Goal: Transaction & Acquisition: Purchase product/service

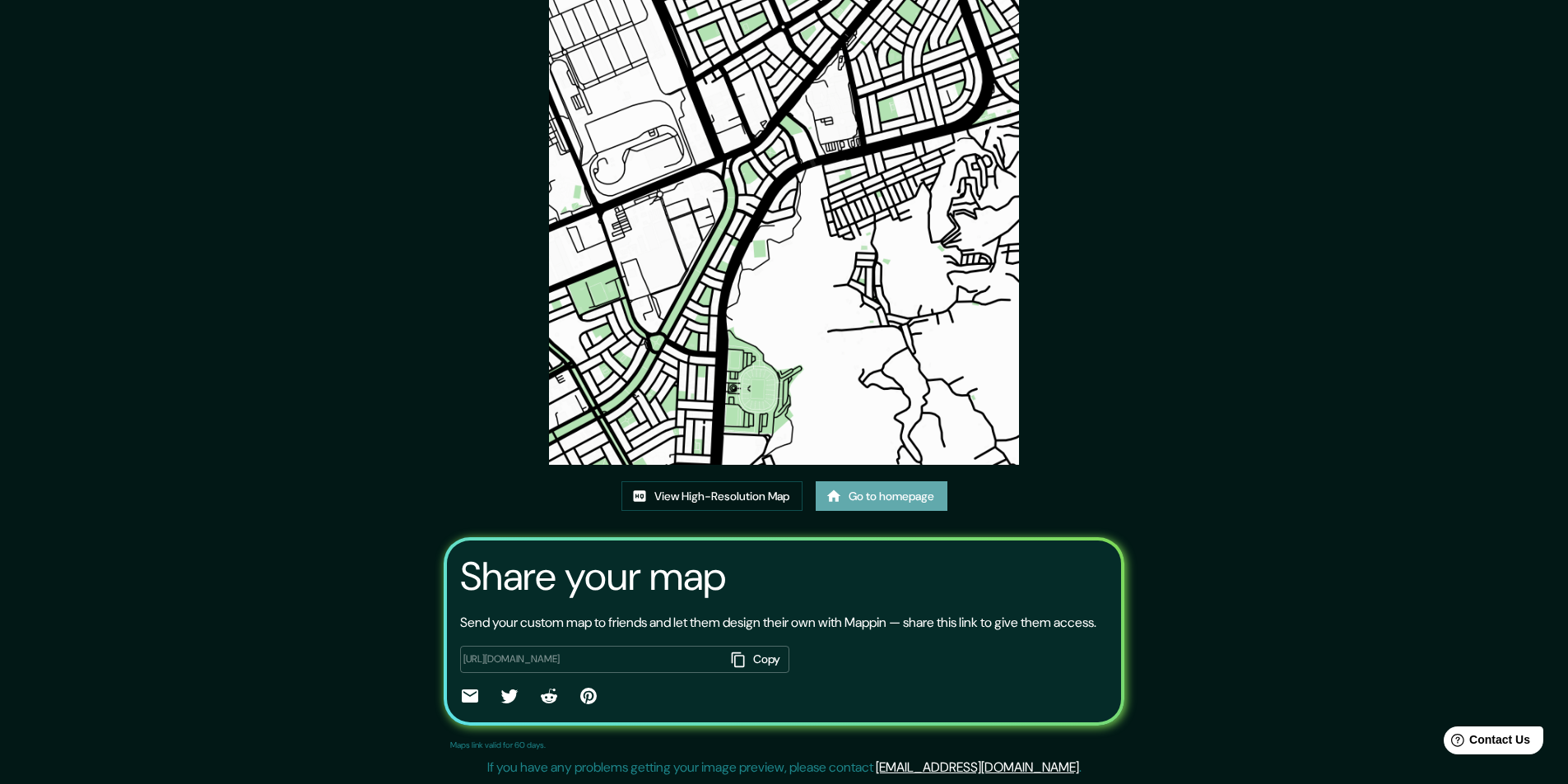
click at [919, 497] on link "Go to homepage" at bounding box center [881, 497] width 131 height 31
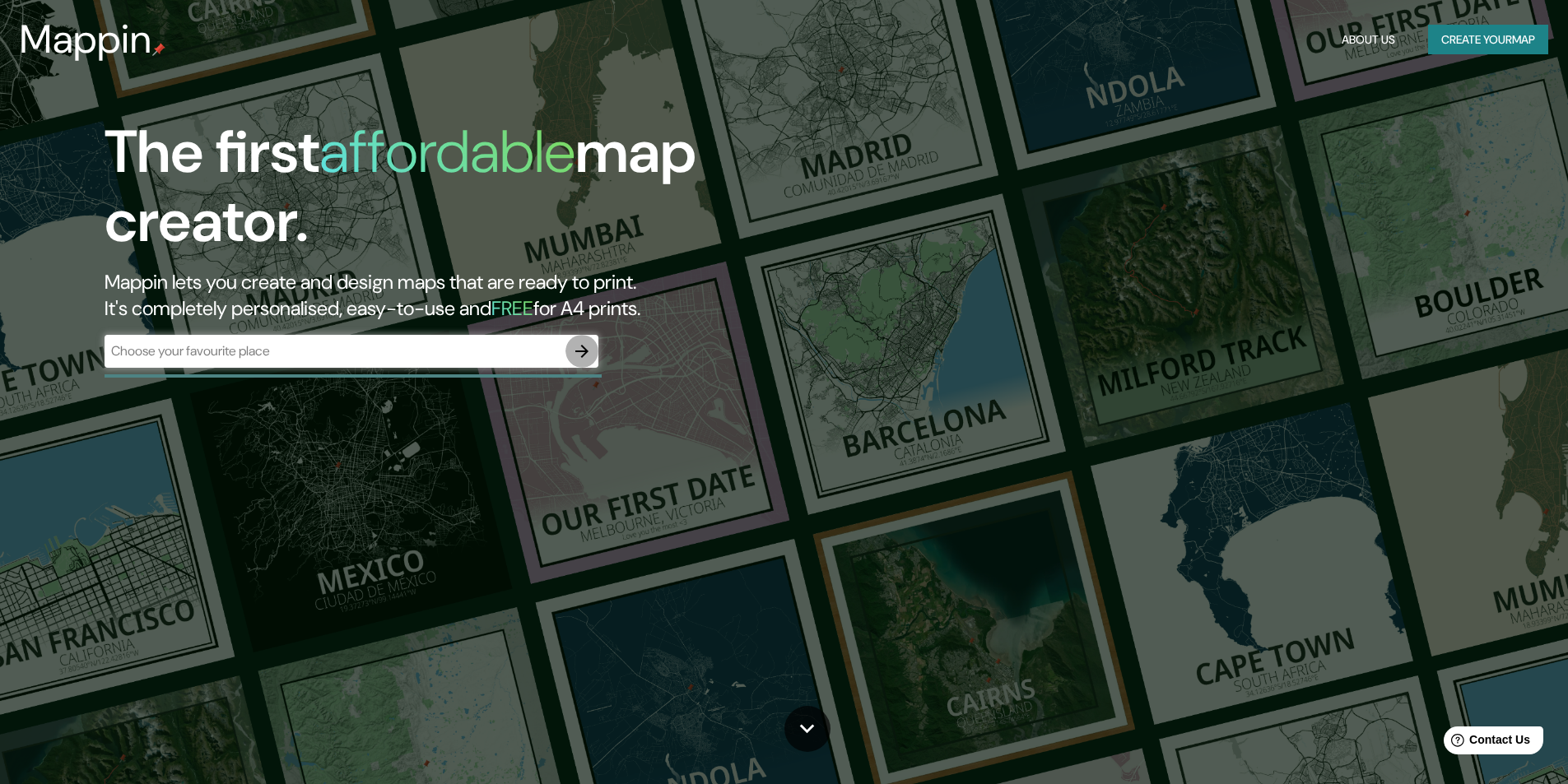
click at [593, 350] on button "button" at bounding box center [582, 351] width 33 height 33
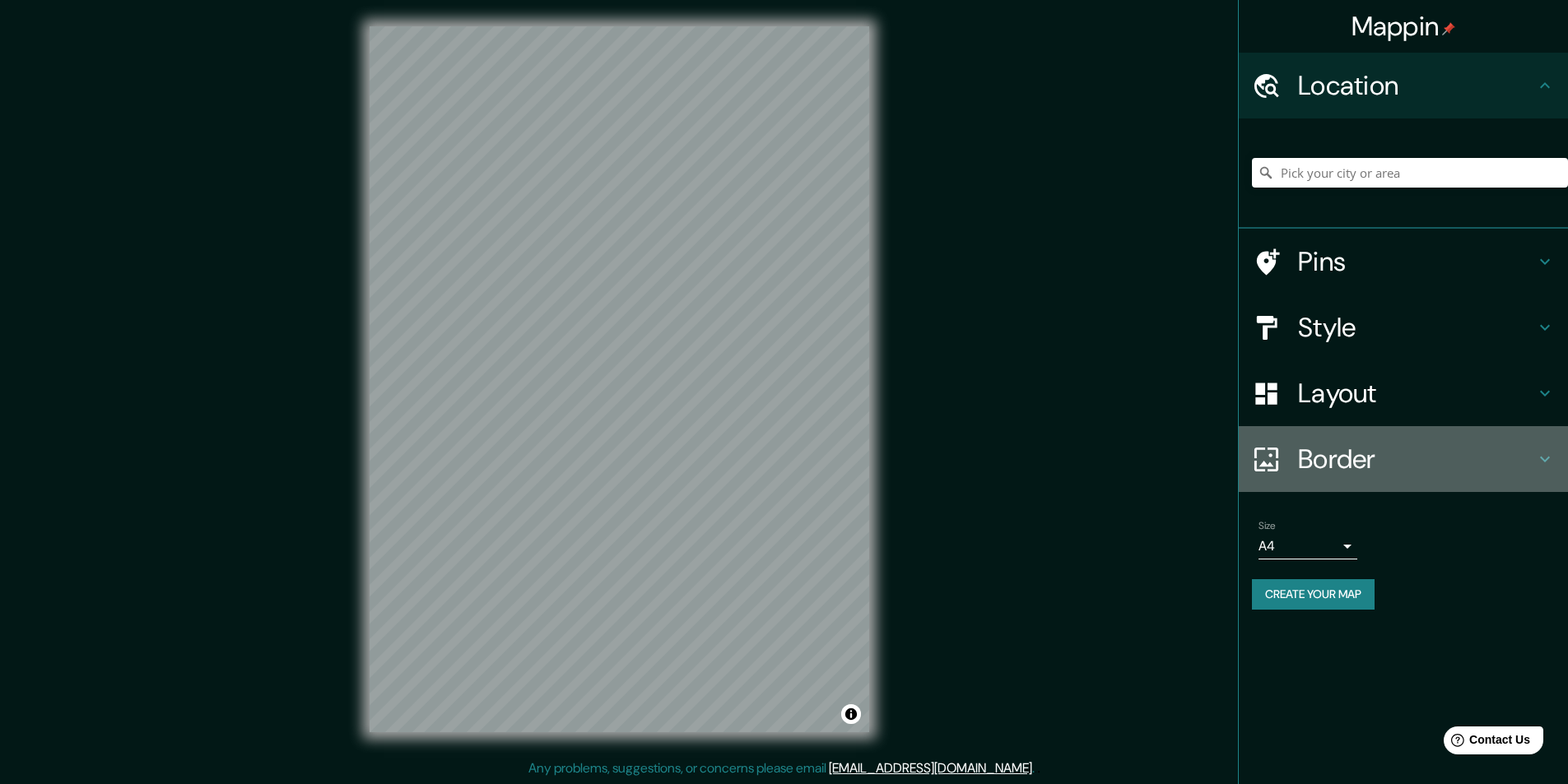
click at [1437, 460] on h4 "Border" at bounding box center [1416, 459] width 237 height 33
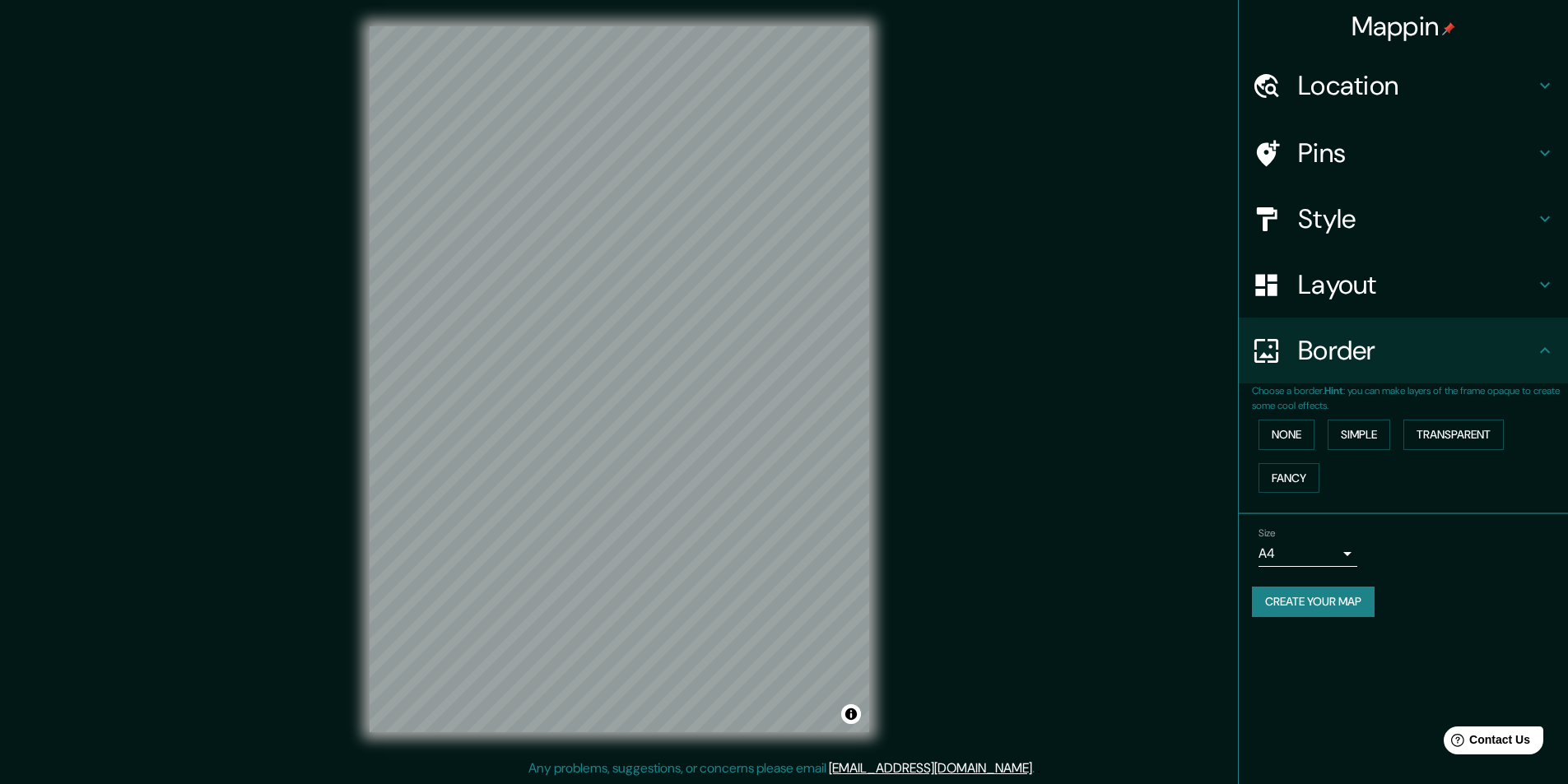
click at [1427, 338] on h4 "Border" at bounding box center [1416, 350] width 237 height 33
click at [1380, 434] on button "Simple" at bounding box center [1358, 435] width 62 height 31
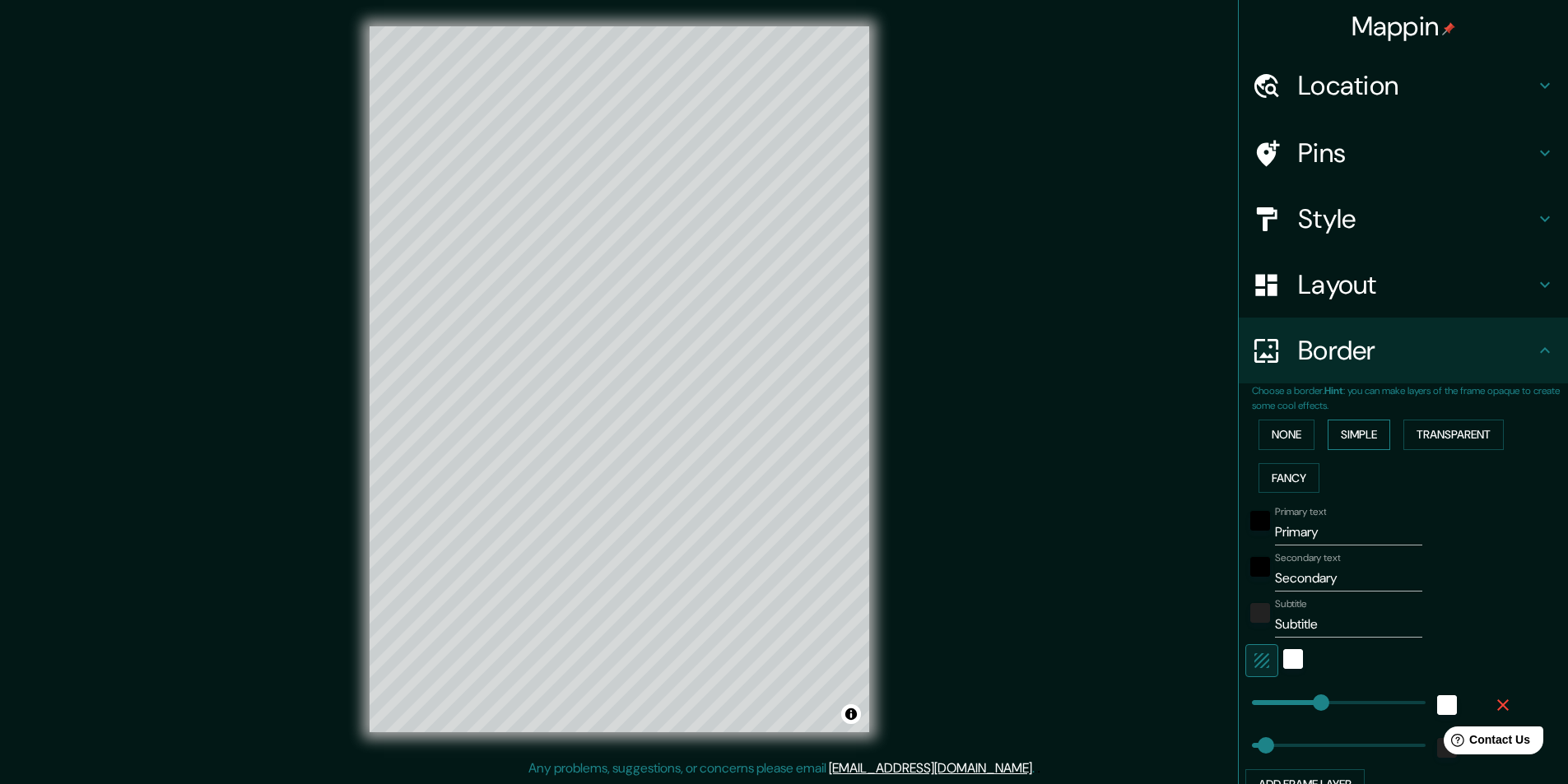
click at [1351, 437] on button "Simple" at bounding box center [1358, 435] width 62 height 31
type input "243"
type input "49"
click at [1285, 429] on button "None" at bounding box center [1286, 435] width 56 height 31
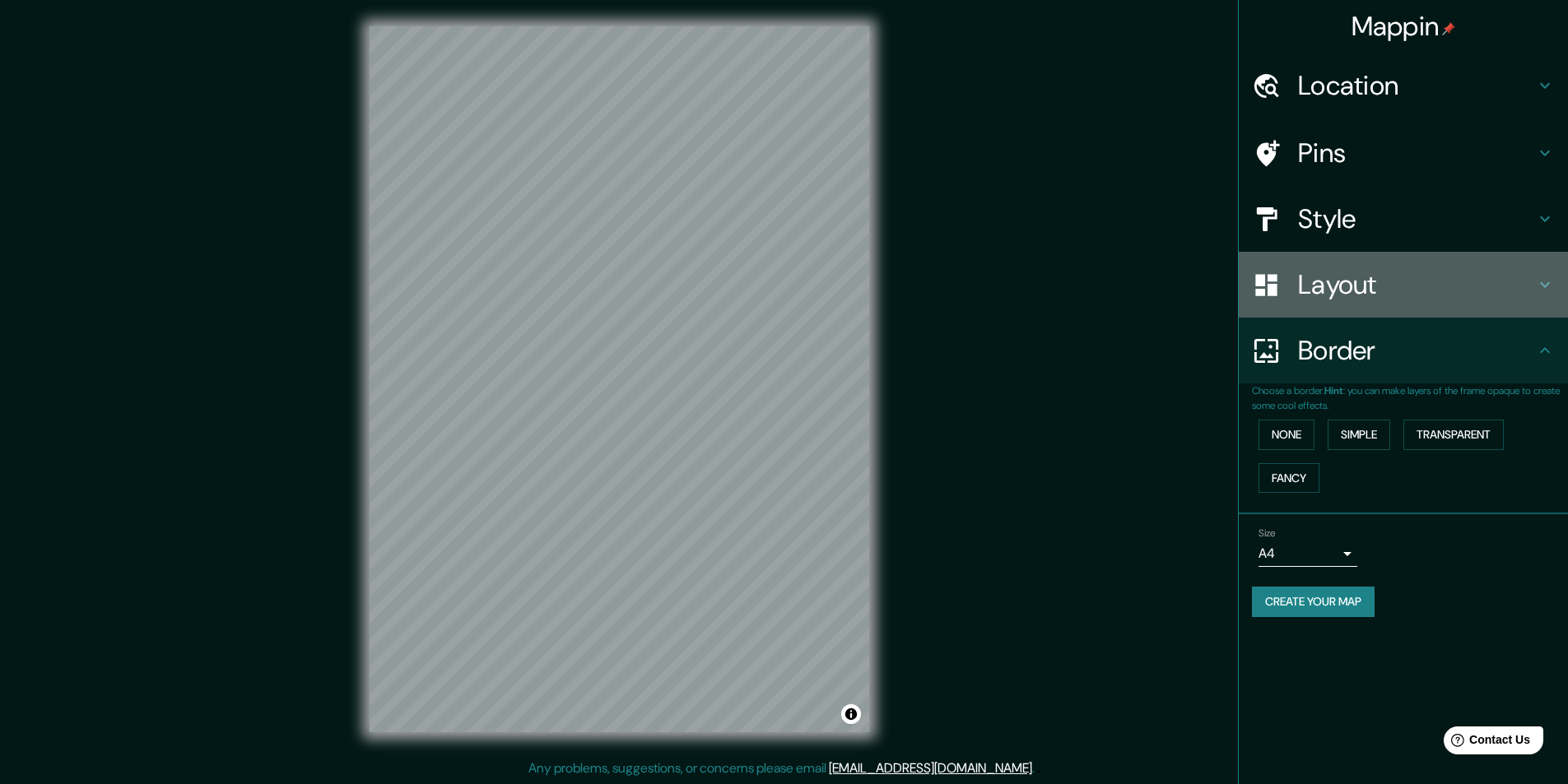
click at [1423, 296] on h4 "Layout" at bounding box center [1416, 285] width 237 height 33
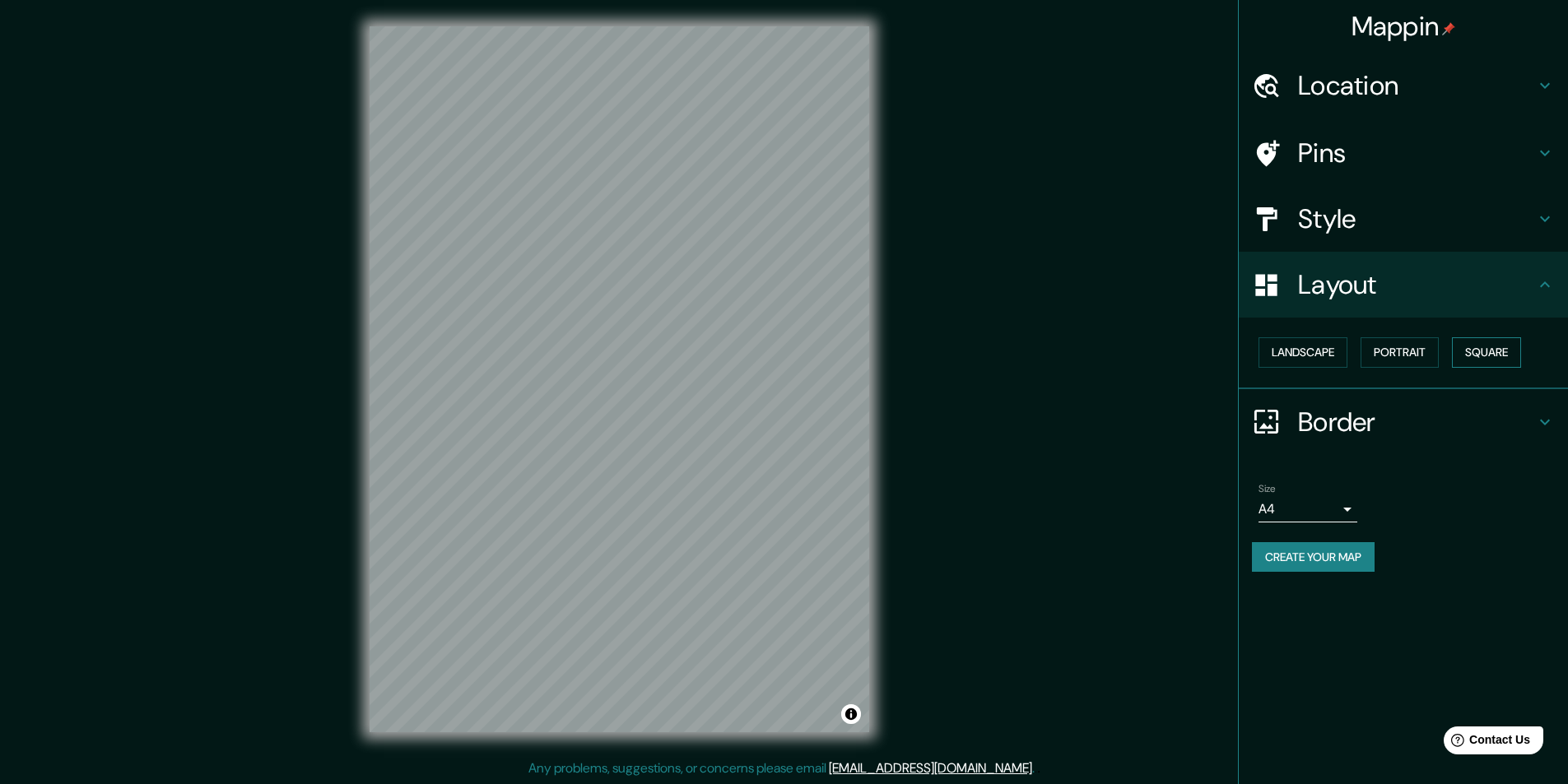
click at [1488, 357] on button "Square" at bounding box center [1486, 353] width 69 height 31
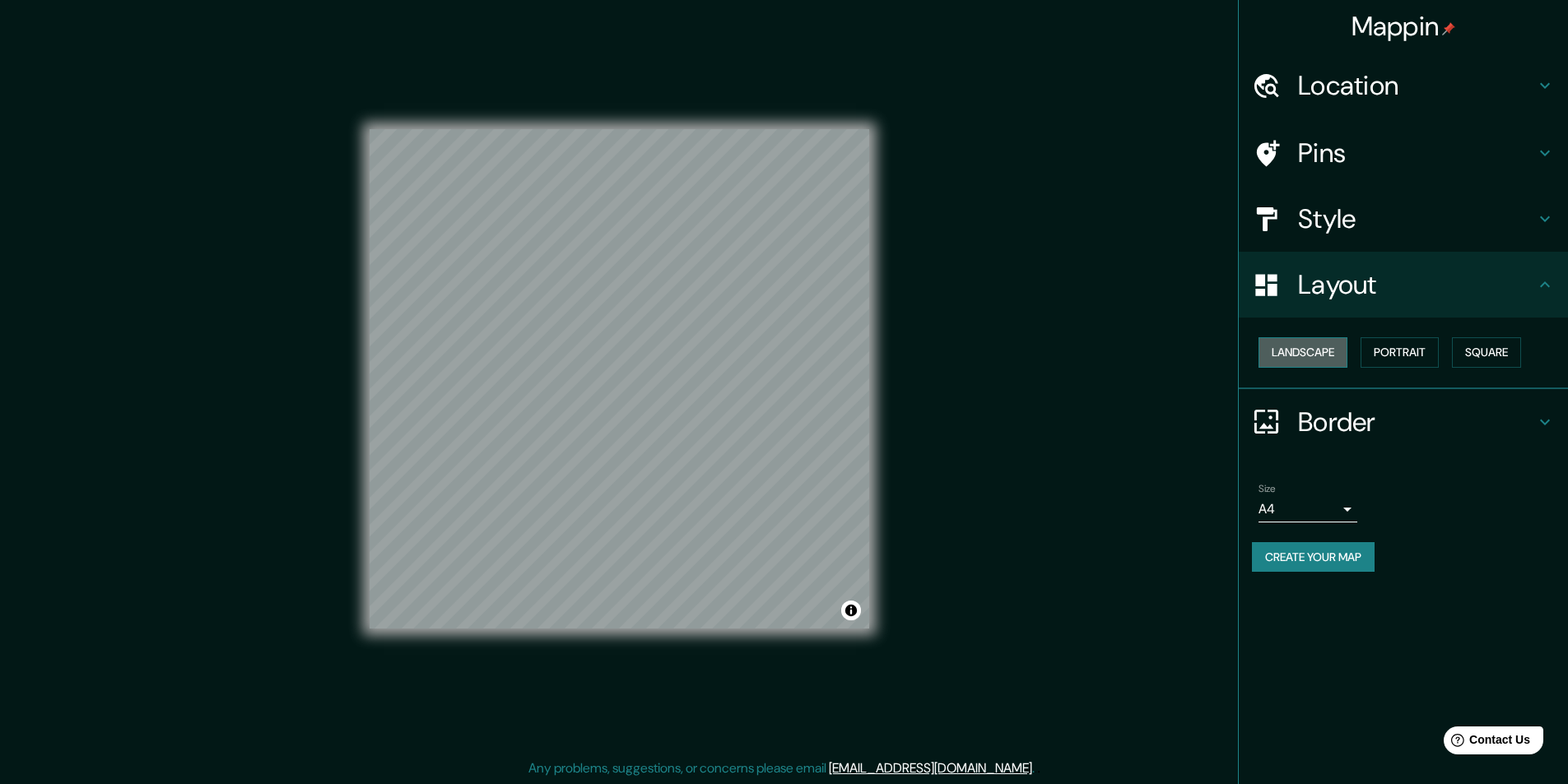
click at [1313, 347] on button "Landscape" at bounding box center [1302, 353] width 89 height 31
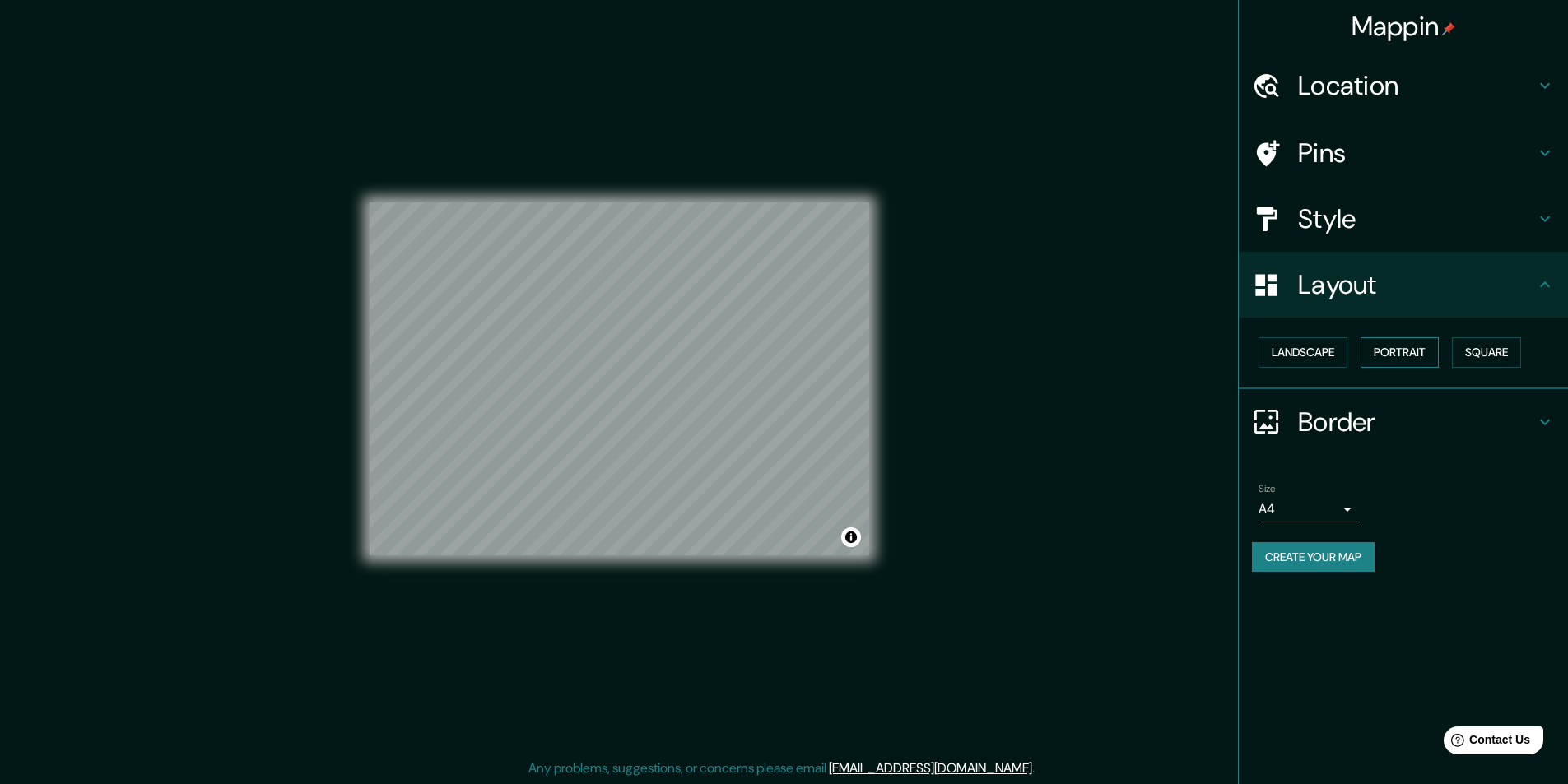
click at [1413, 350] on button "Portrait" at bounding box center [1399, 353] width 78 height 31
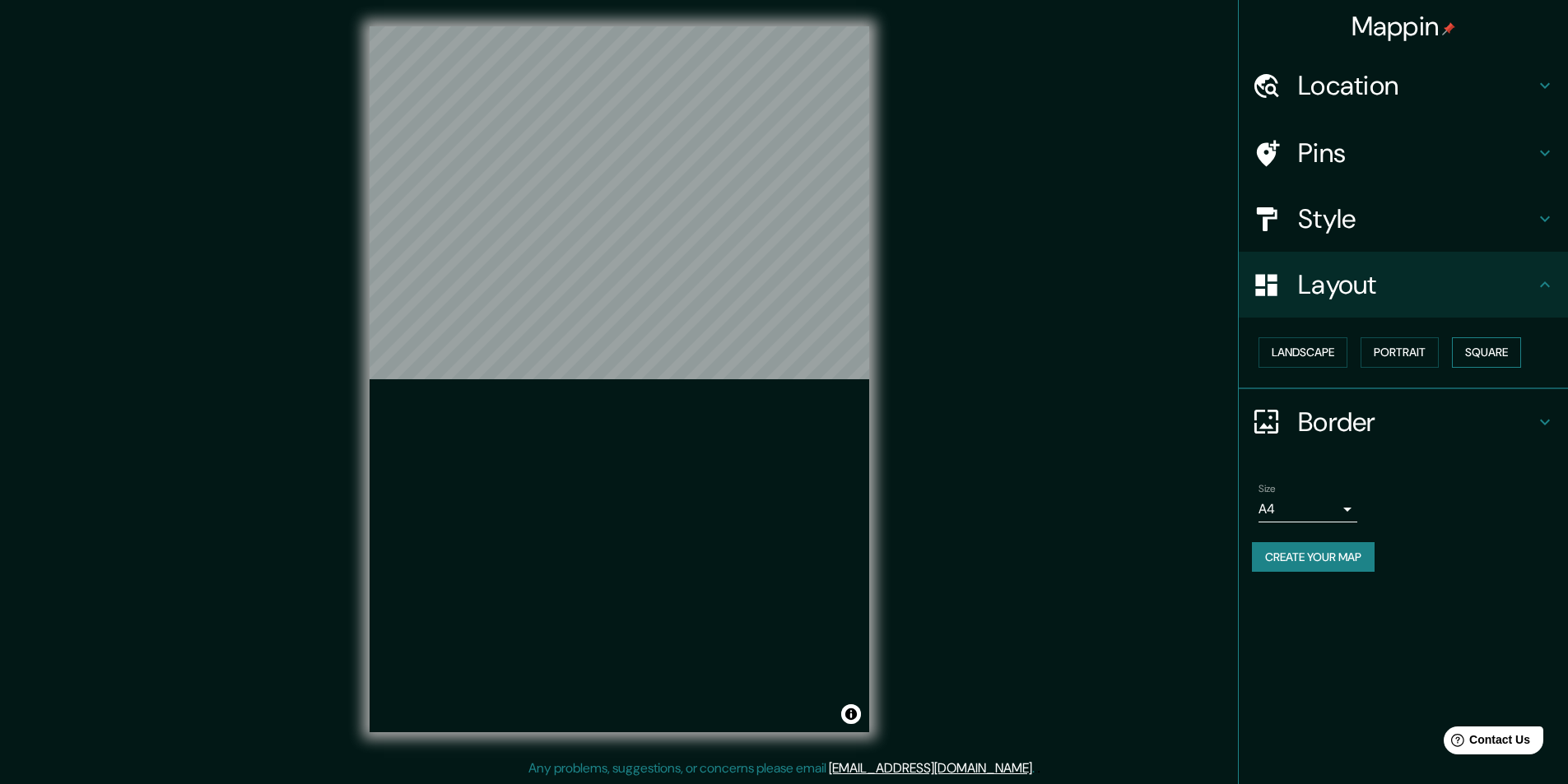
click at [1485, 350] on button "Square" at bounding box center [1486, 353] width 69 height 31
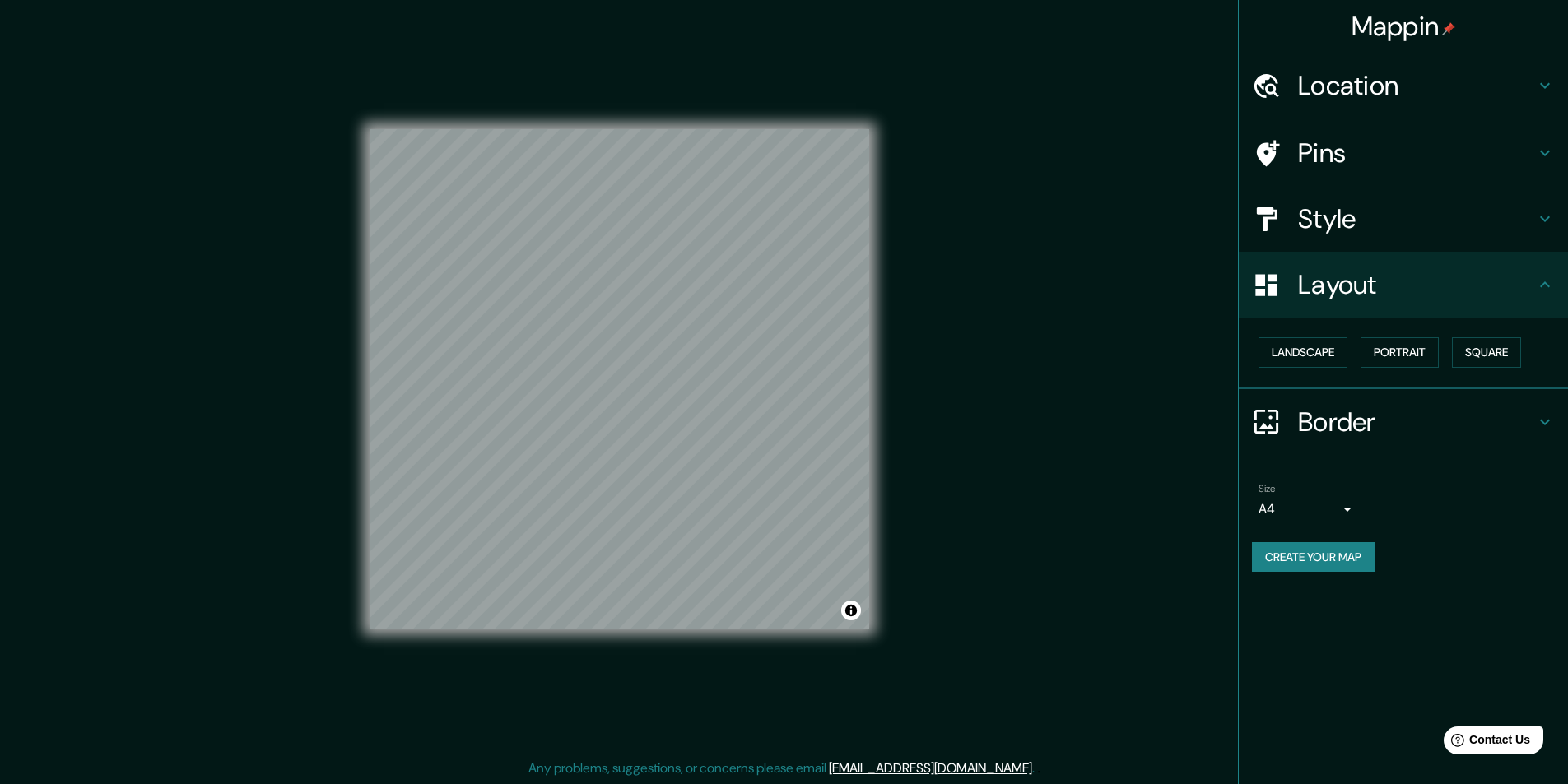
click at [1404, 211] on h4 "Style" at bounding box center [1416, 219] width 237 height 33
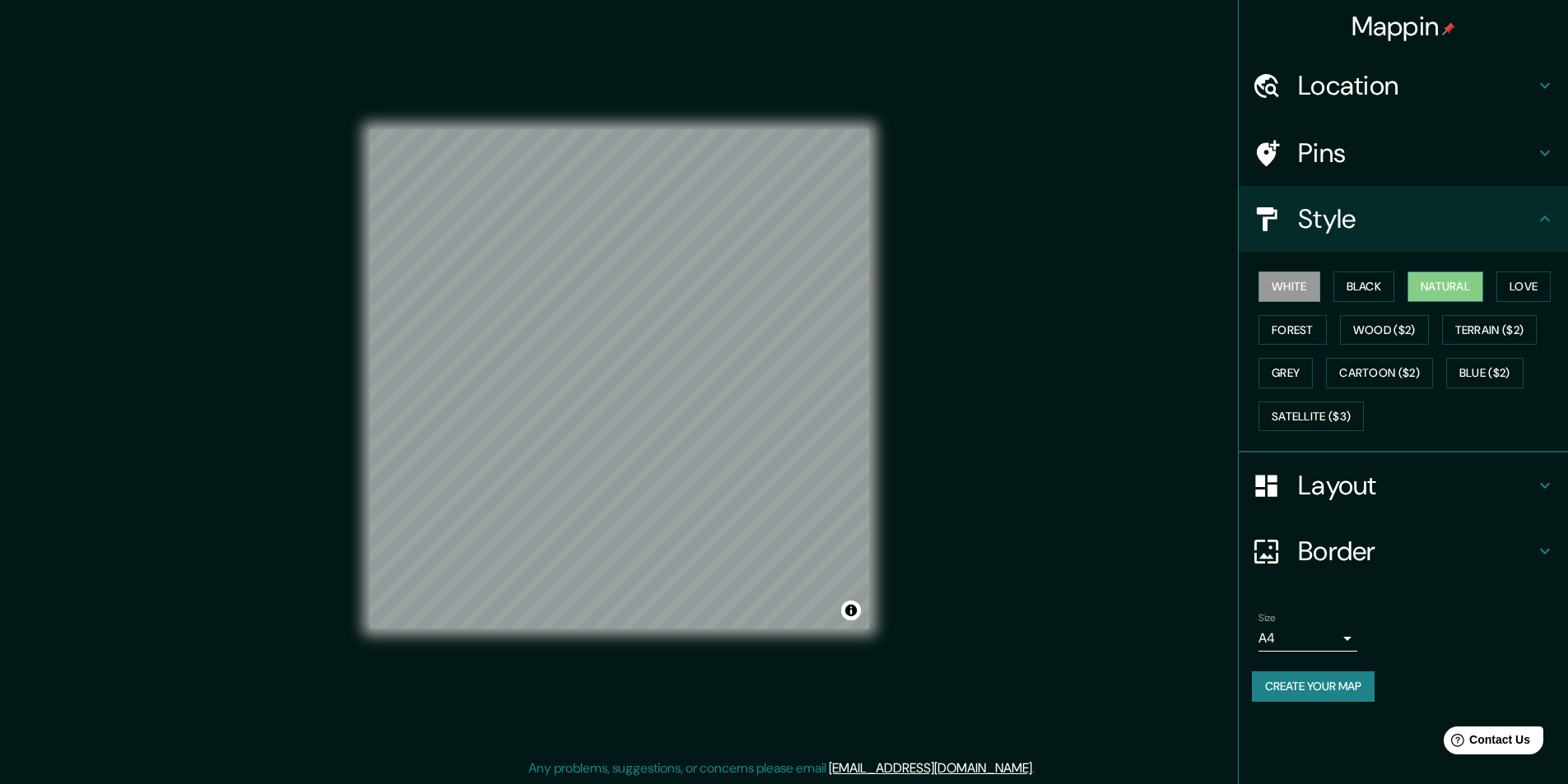
click at [1445, 287] on button "Natural" at bounding box center [1445, 287] width 76 height 31
click at [1308, 693] on button "Create your map" at bounding box center [1313, 687] width 123 height 31
click at [1321, 688] on button "Create your map" at bounding box center [1313, 687] width 123 height 31
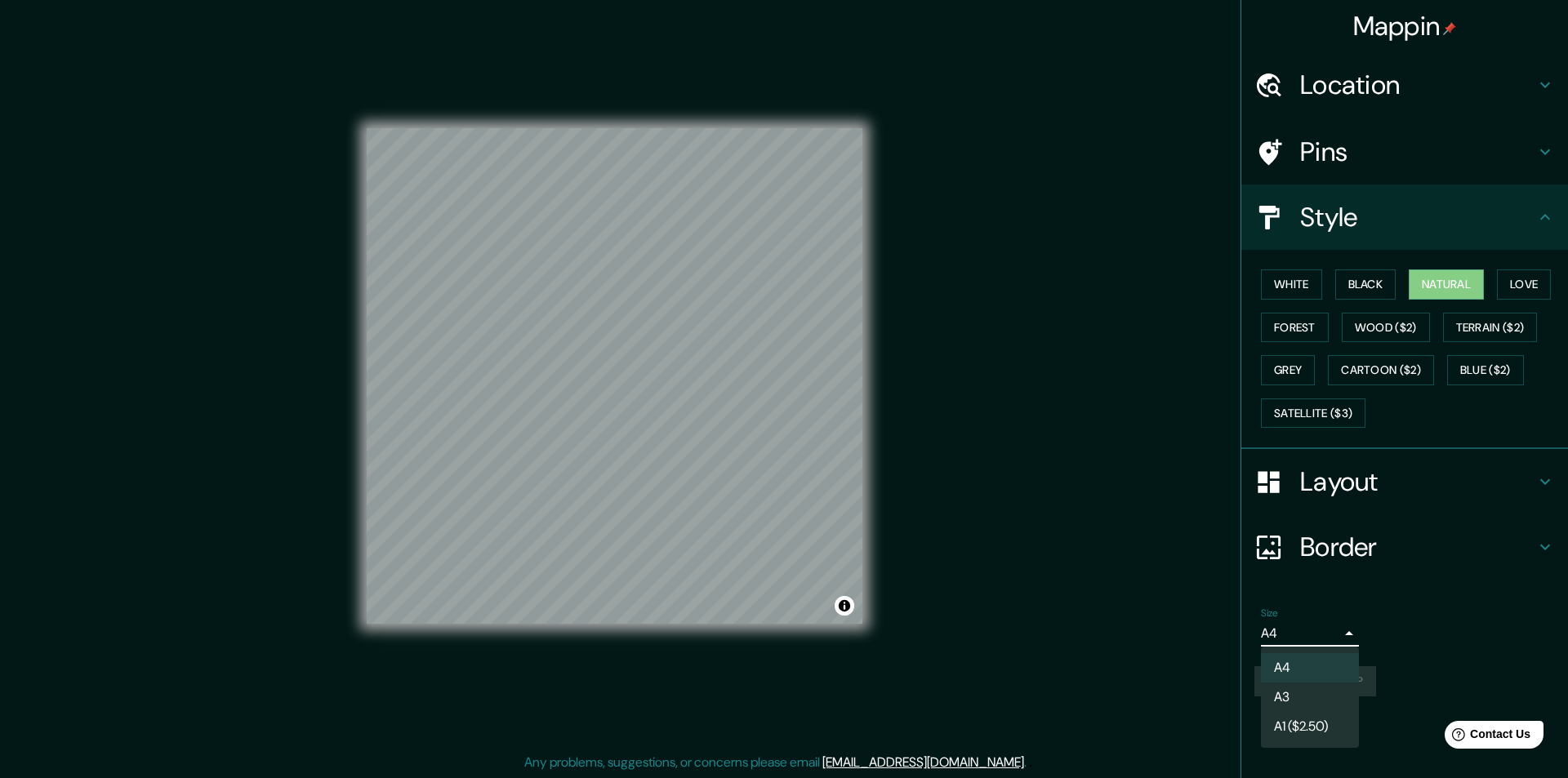
click at [1318, 641] on body "Mappin Location Pins Style White Black Natural Love Forest Wood ($2) Terrain ($…" at bounding box center [784, 389] width 1568 height 778
click at [1333, 636] on div at bounding box center [784, 389] width 1568 height 778
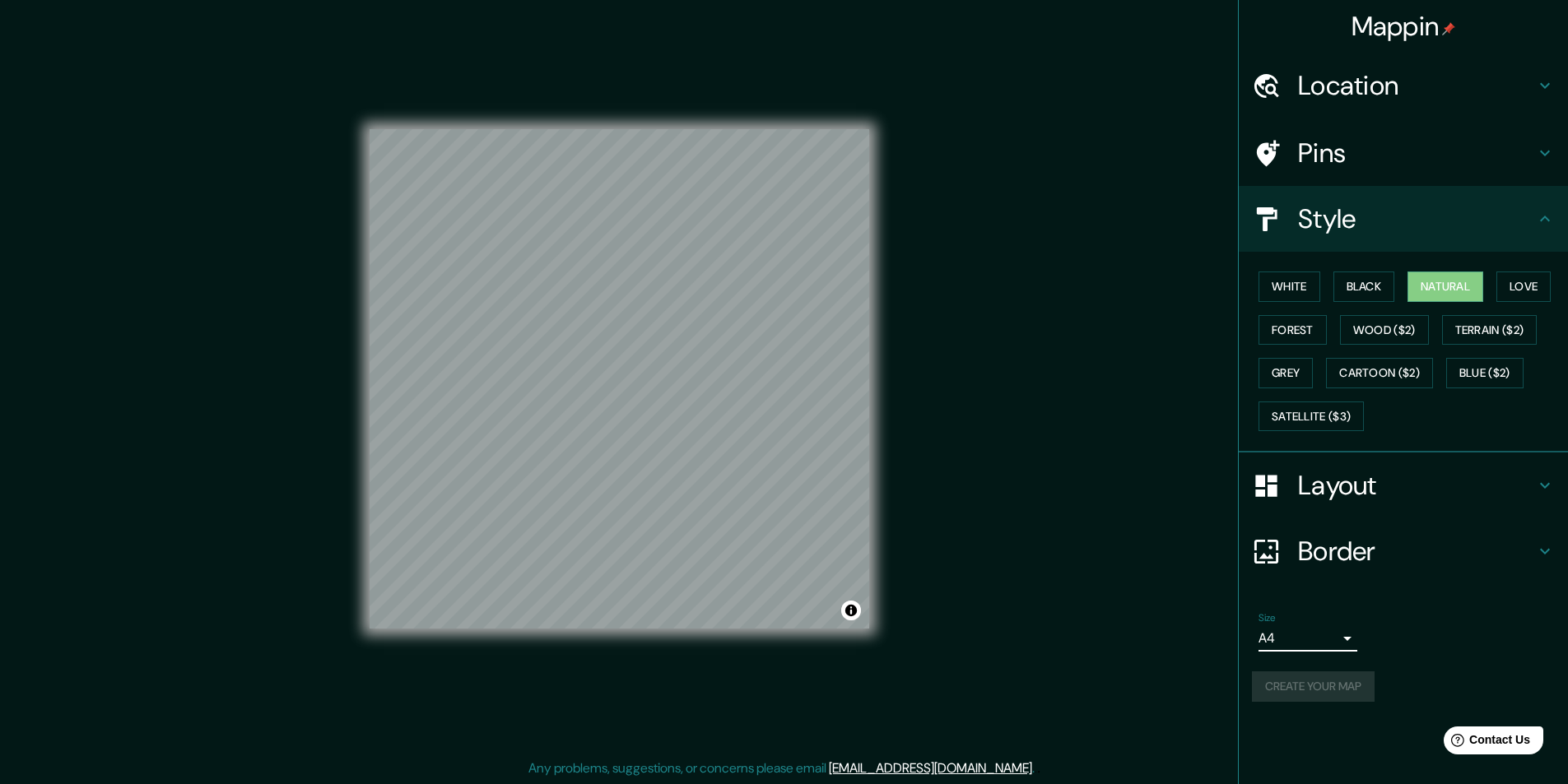
click at [1340, 685] on div "Create your map" at bounding box center [1403, 687] width 303 height 31
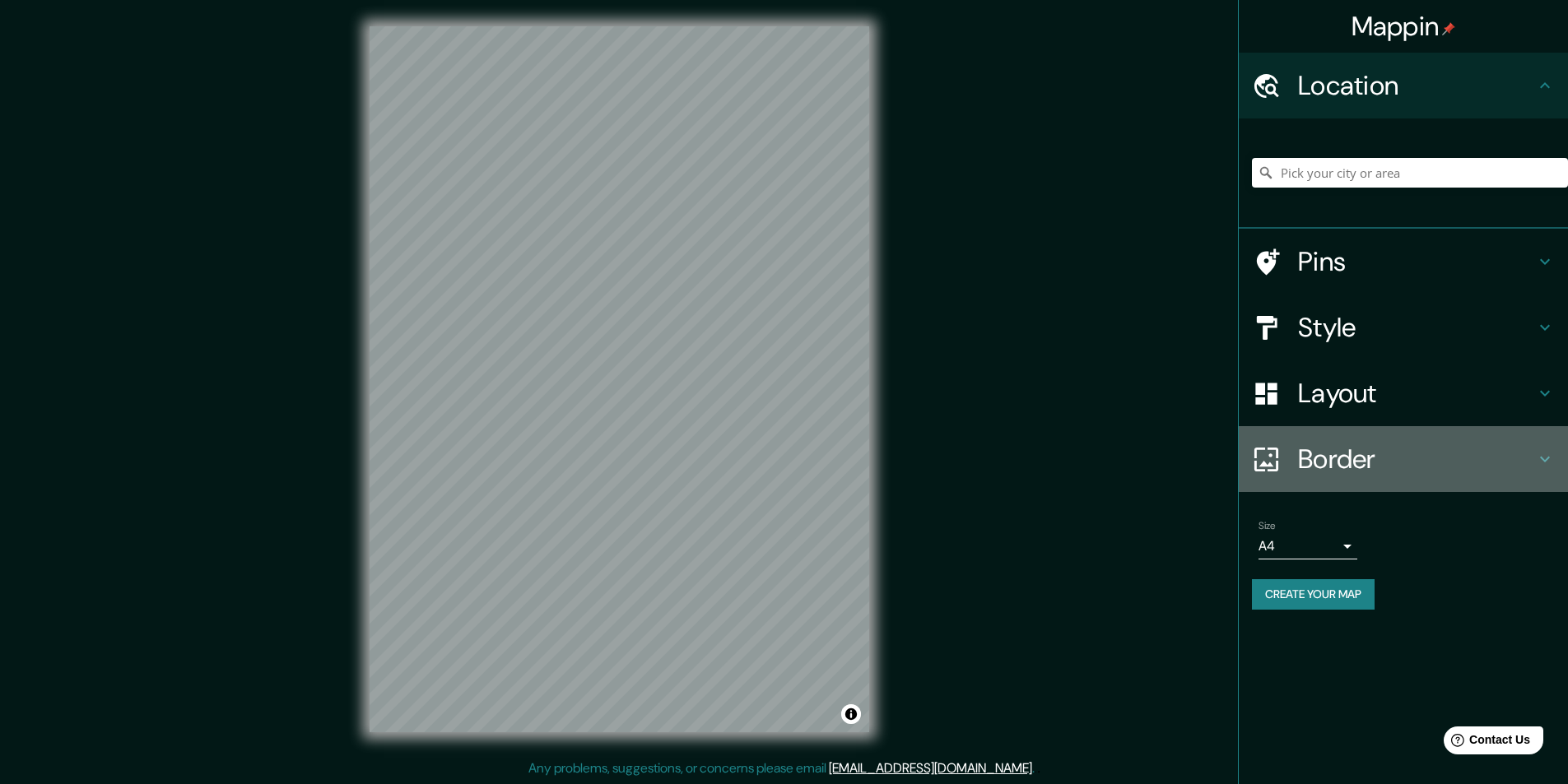
click at [1373, 443] on h4 "Border" at bounding box center [1416, 459] width 237 height 33
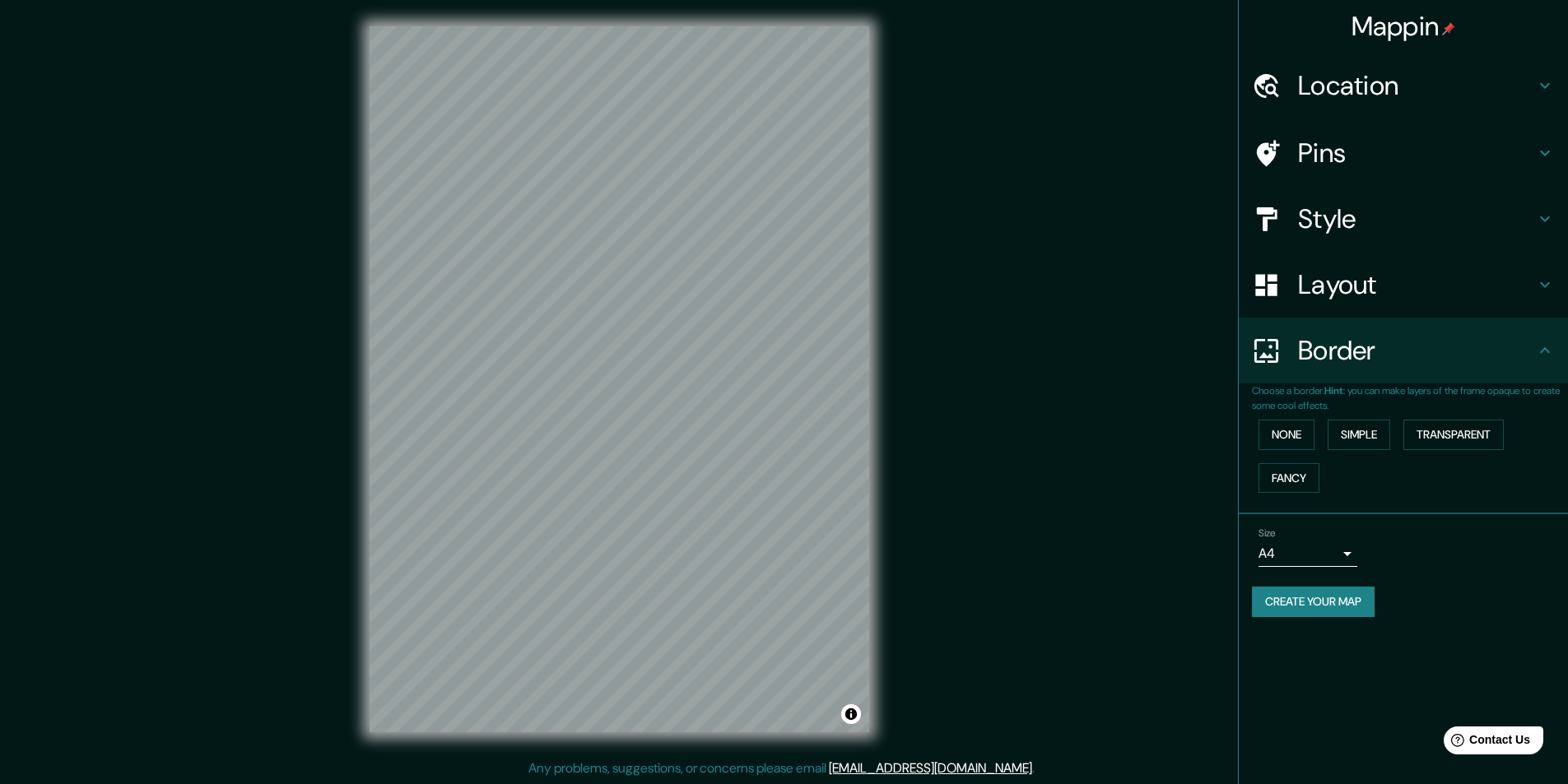
click at [1374, 350] on h4 "Border" at bounding box center [1416, 350] width 237 height 33
click at [1379, 317] on div "Layout" at bounding box center [1403, 284] width 329 height 66
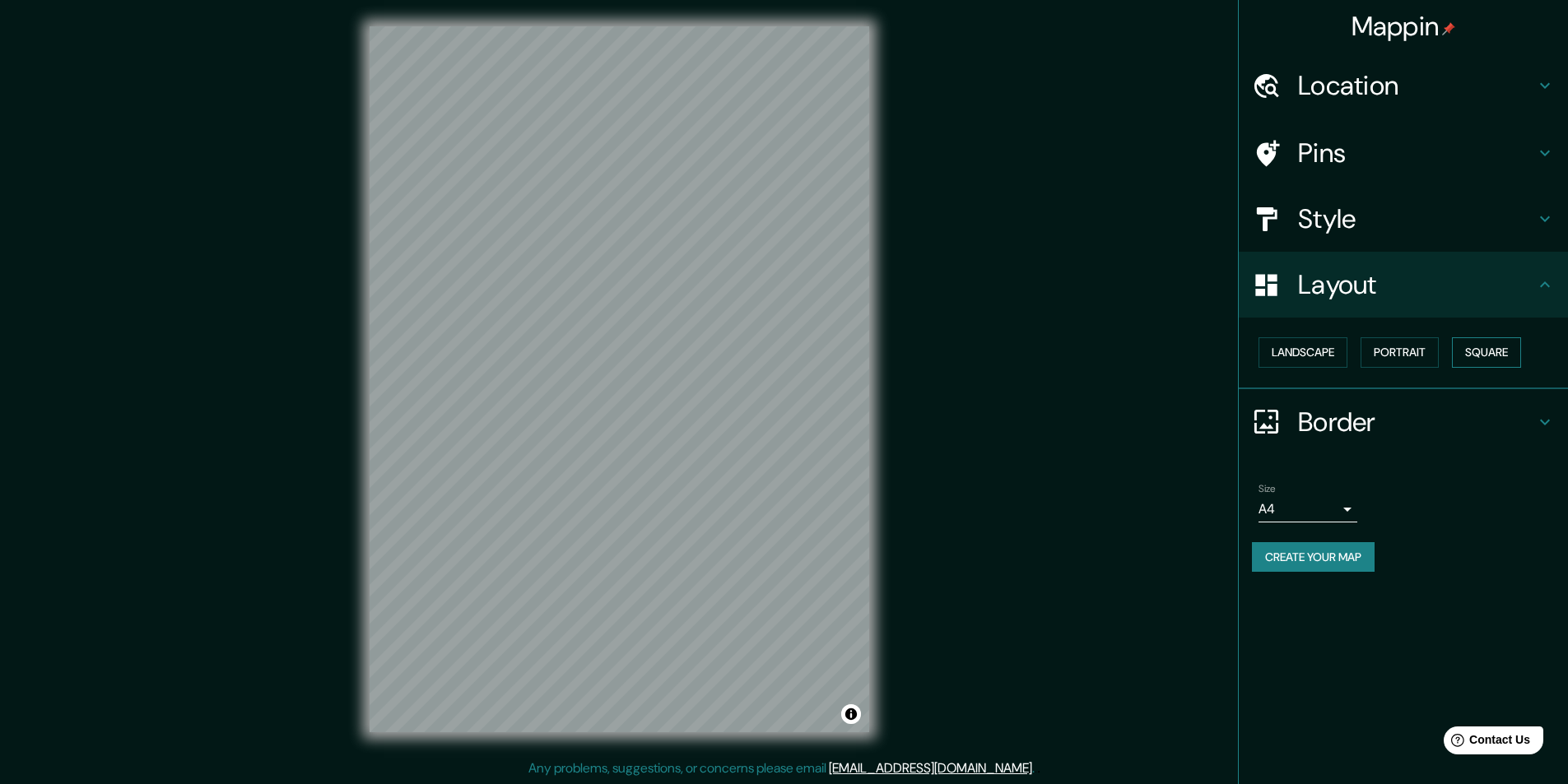
click at [1479, 353] on button "Square" at bounding box center [1486, 353] width 69 height 31
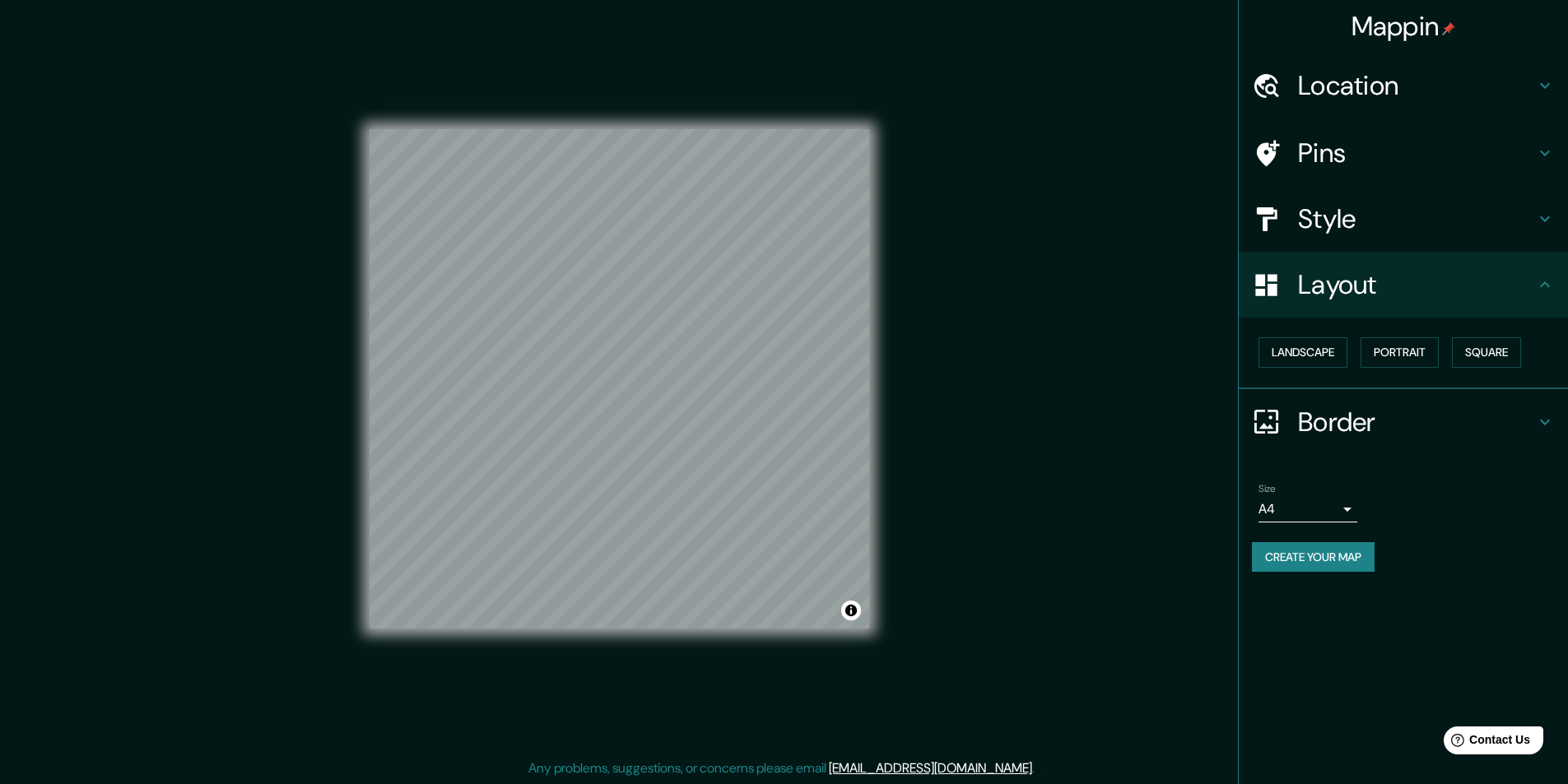
click at [1352, 215] on h4 "Style" at bounding box center [1416, 219] width 237 height 33
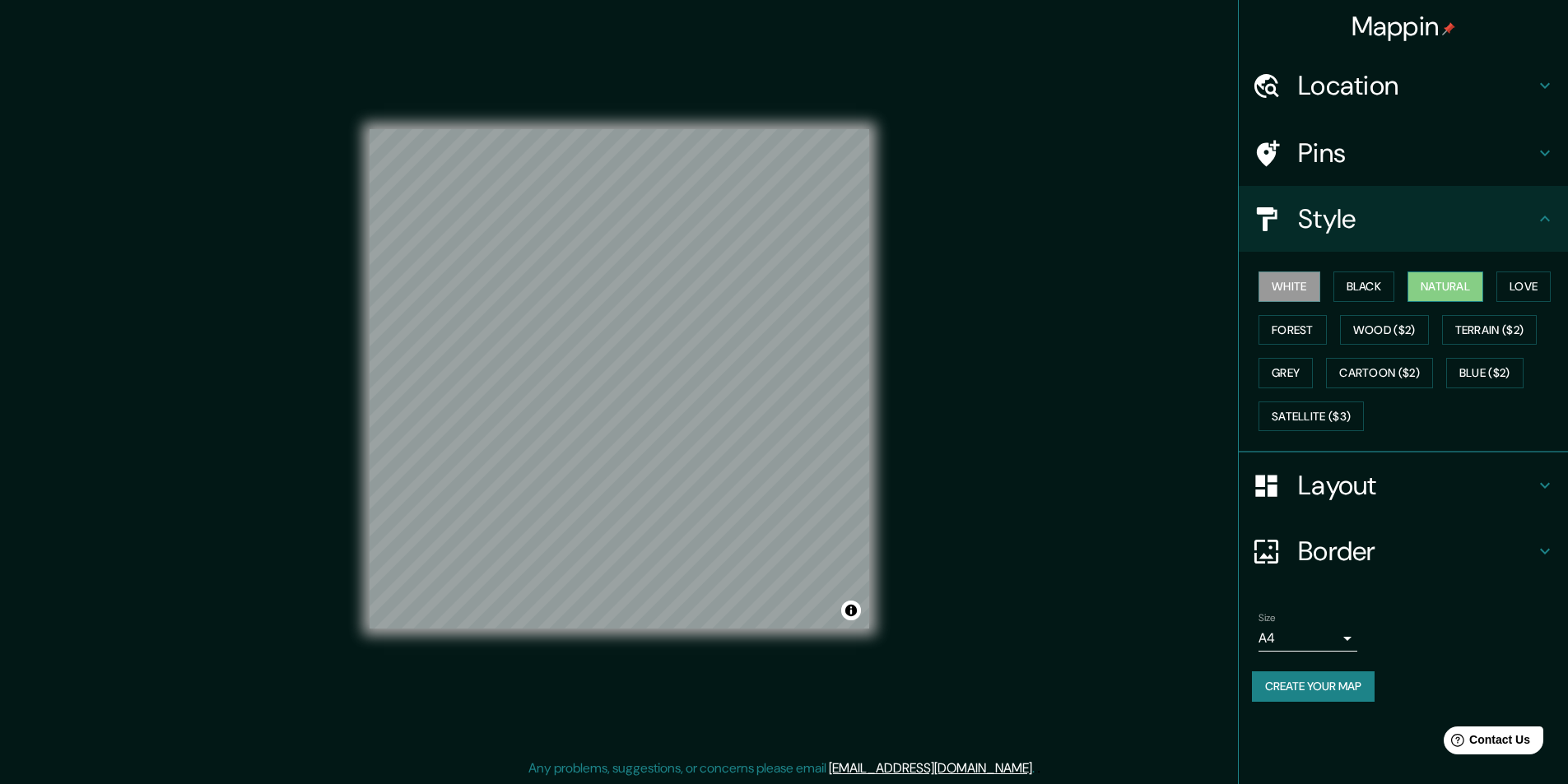
click at [1430, 292] on button "Natural" at bounding box center [1445, 287] width 76 height 31
click at [1327, 692] on button "Create your map" at bounding box center [1313, 687] width 123 height 31
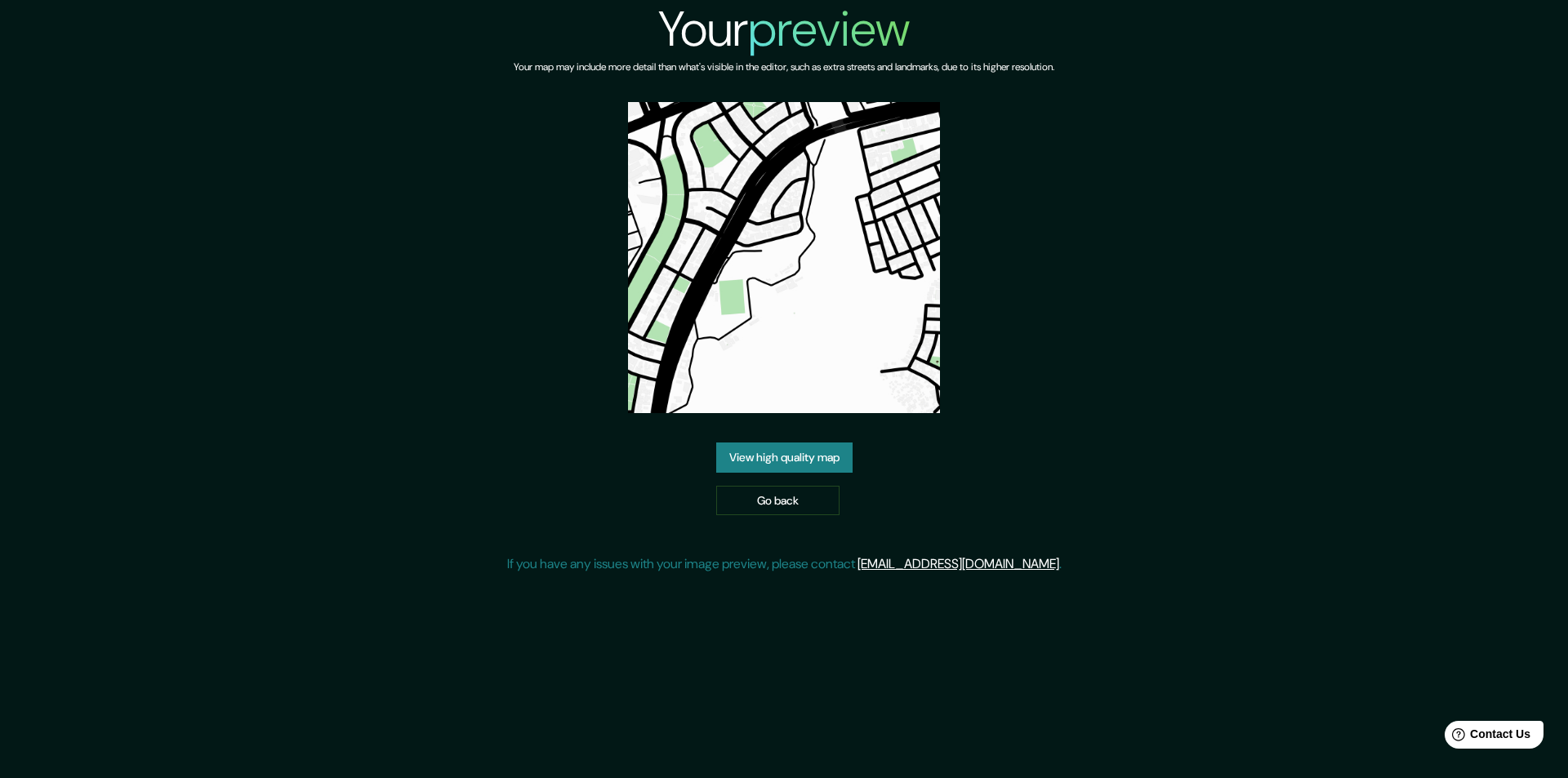
click at [818, 455] on link "View high quality map" at bounding box center [784, 458] width 136 height 30
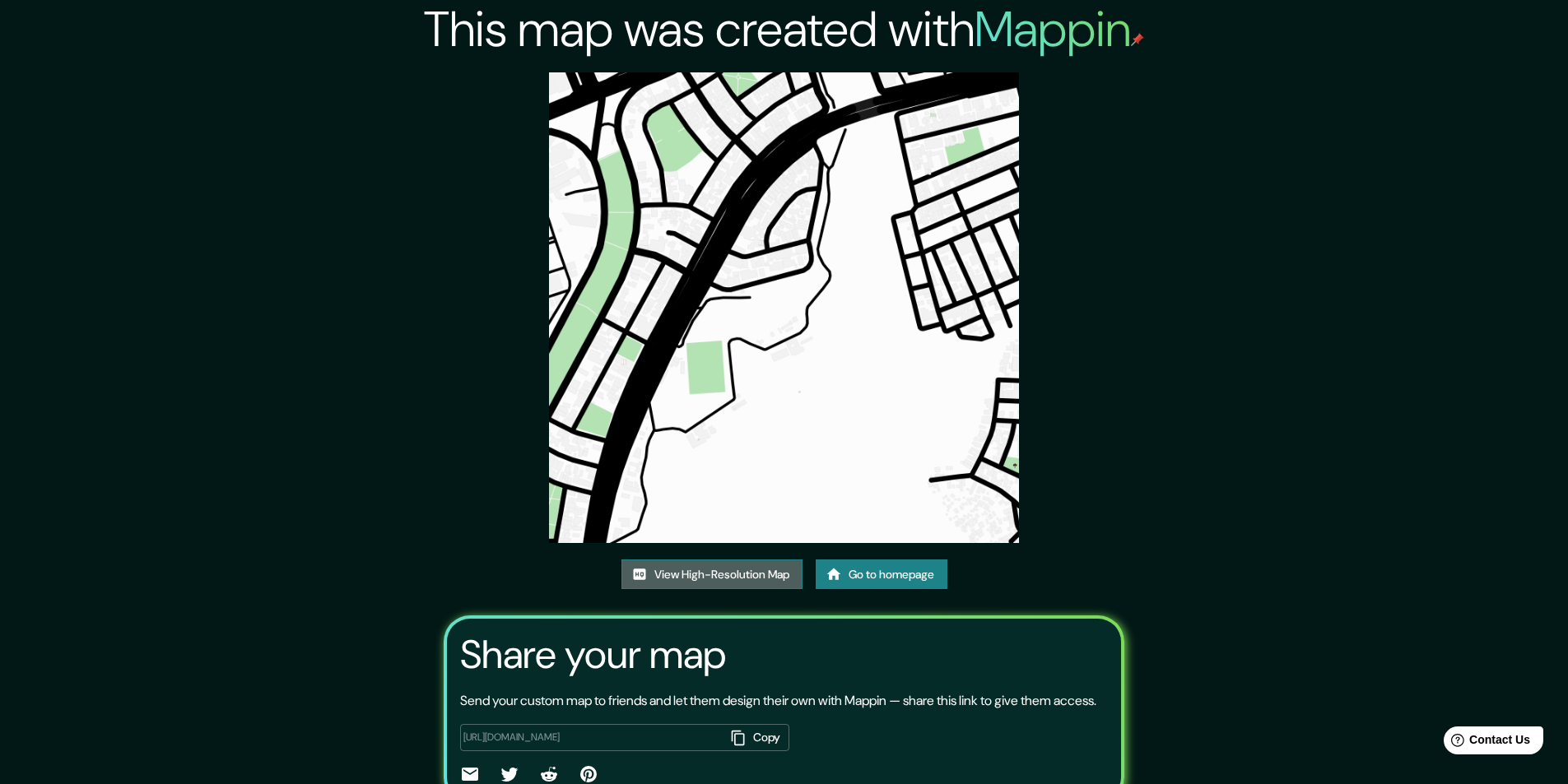
click at [686, 578] on link "View High-Resolution Map" at bounding box center [712, 575] width 181 height 31
